Goal: Navigation & Orientation: Find specific page/section

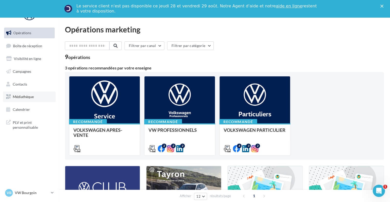
click at [27, 96] on span "Médiathèque" at bounding box center [23, 97] width 21 height 4
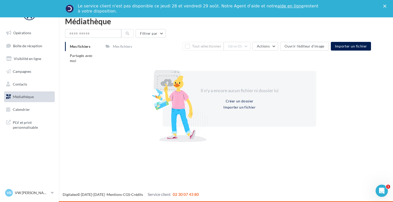
click at [79, 46] on span "Mes fichiers" at bounding box center [80, 46] width 20 height 4
click at [78, 55] on span "Partagés avec moi" at bounding box center [81, 57] width 23 height 9
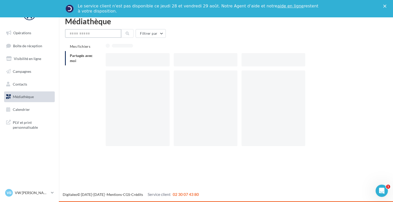
click at [81, 37] on input "text" at bounding box center [93, 33] width 56 height 9
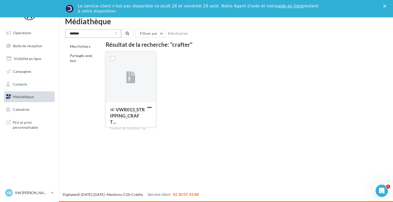
type input "*******"
click at [150, 107] on span "button" at bounding box center [149, 107] width 4 height 4
click at [125, 118] on button "Télécharger" at bounding box center [127, 117] width 51 height 13
click at [84, 33] on input "*******" at bounding box center [93, 33] width 56 height 9
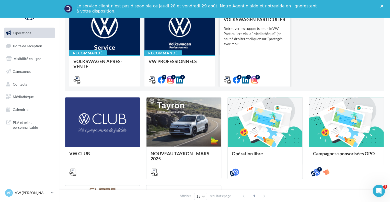
scroll to position [128, 0]
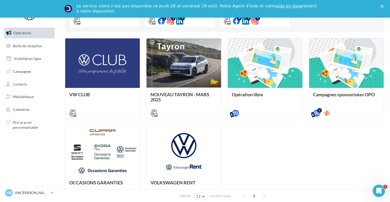
click at [27, 33] on span "Opérations" at bounding box center [22, 33] width 18 height 4
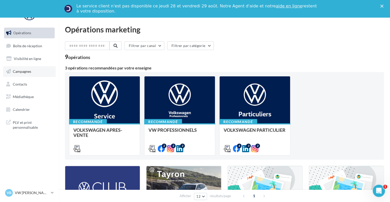
click at [37, 68] on link "Campagnes" at bounding box center [29, 71] width 53 height 11
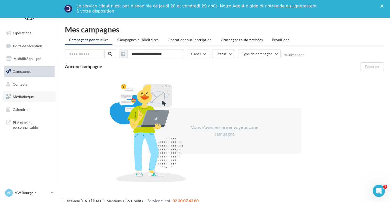
click at [23, 97] on span "Médiathèque" at bounding box center [23, 97] width 21 height 4
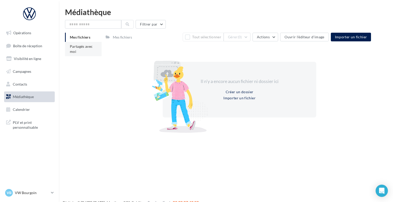
click at [76, 52] on li "Partagés avec moi" at bounding box center [83, 49] width 37 height 14
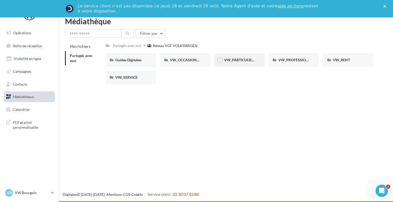
click at [248, 65] on div "VW_PARTICULIERS" at bounding box center [239, 59] width 50 height 13
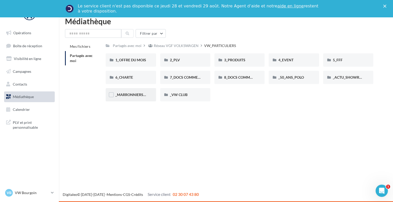
click at [143, 97] on div "_MARRONNIERS_25" at bounding box center [130, 94] width 31 height 5
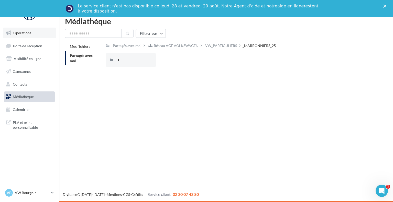
click at [30, 35] on span "Opérations" at bounding box center [22, 33] width 18 height 4
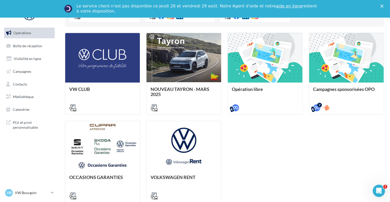
scroll to position [176, 0]
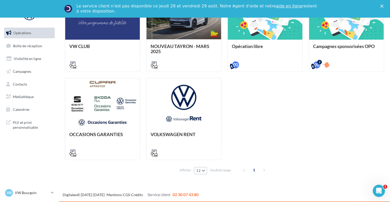
click at [203, 168] on button "12" at bounding box center [200, 170] width 13 height 7
click at [291, 139] on div "VW CLUB NOUVEAU TAYRON - MARS 2025 https://volkswagen.get-it-solutions.com/914-…" at bounding box center [224, 75] width 319 height 170
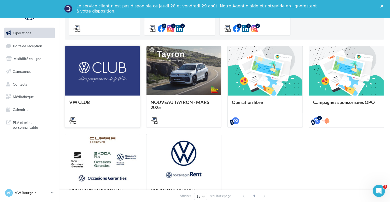
scroll to position [48, 0]
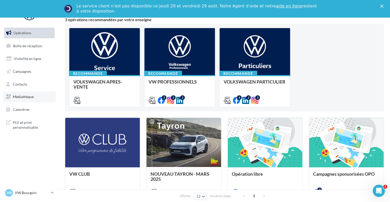
click at [41, 98] on link "Médiathèque" at bounding box center [29, 97] width 53 height 11
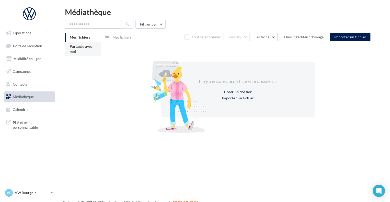
click at [74, 48] on span "Partagés avec moi" at bounding box center [81, 48] width 23 height 9
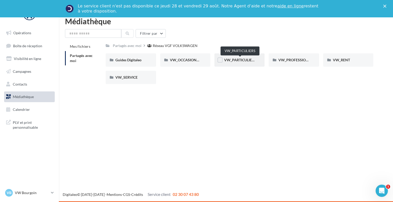
click at [238, 59] on span "VW_PARTICULIERS" at bounding box center [240, 60] width 32 height 4
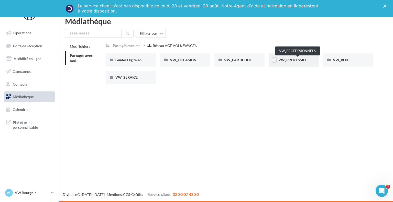
click at [299, 60] on span "VW_PROFESSIONNELS" at bounding box center [297, 60] width 39 height 4
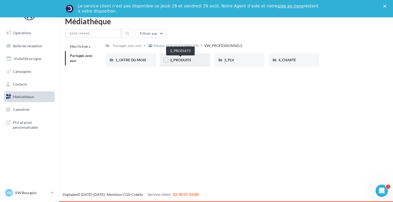
click at [182, 61] on span "2_PRODUITS" at bounding box center [180, 60] width 21 height 4
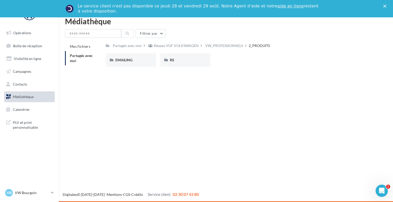
click at [182, 61] on div "RS" at bounding box center [185, 60] width 31 height 5
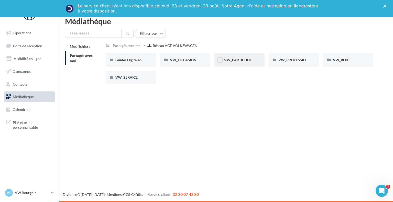
click at [234, 67] on div "VW_PARTICULIERS" at bounding box center [239, 59] width 50 height 13
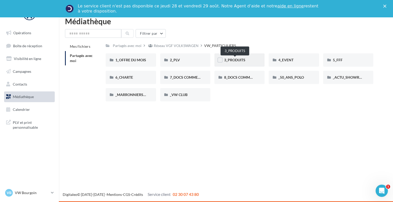
click at [239, 61] on span "3_PRODUITS" at bounding box center [234, 60] width 21 height 4
click at [147, 98] on div "_MARRONNIERS_25" at bounding box center [131, 94] width 50 height 13
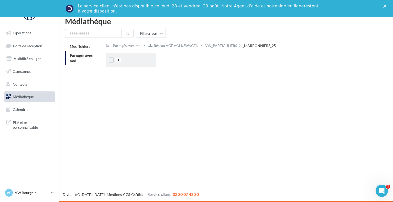
click at [129, 59] on div "ETE" at bounding box center [130, 60] width 31 height 5
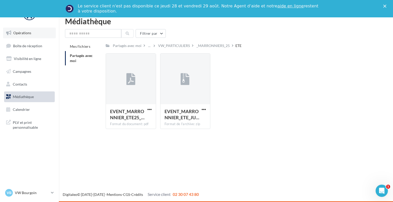
click at [35, 34] on link "Opérations" at bounding box center [29, 33] width 53 height 11
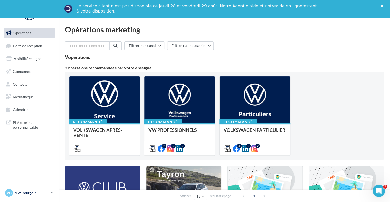
click at [22, 193] on p "VW Bourgoin" at bounding box center [32, 193] width 34 height 5
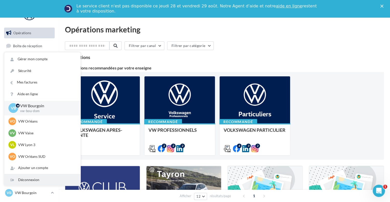
click at [31, 175] on div "Déconnexion" at bounding box center [42, 180] width 76 height 12
